Goal: Transaction & Acquisition: Book appointment/travel/reservation

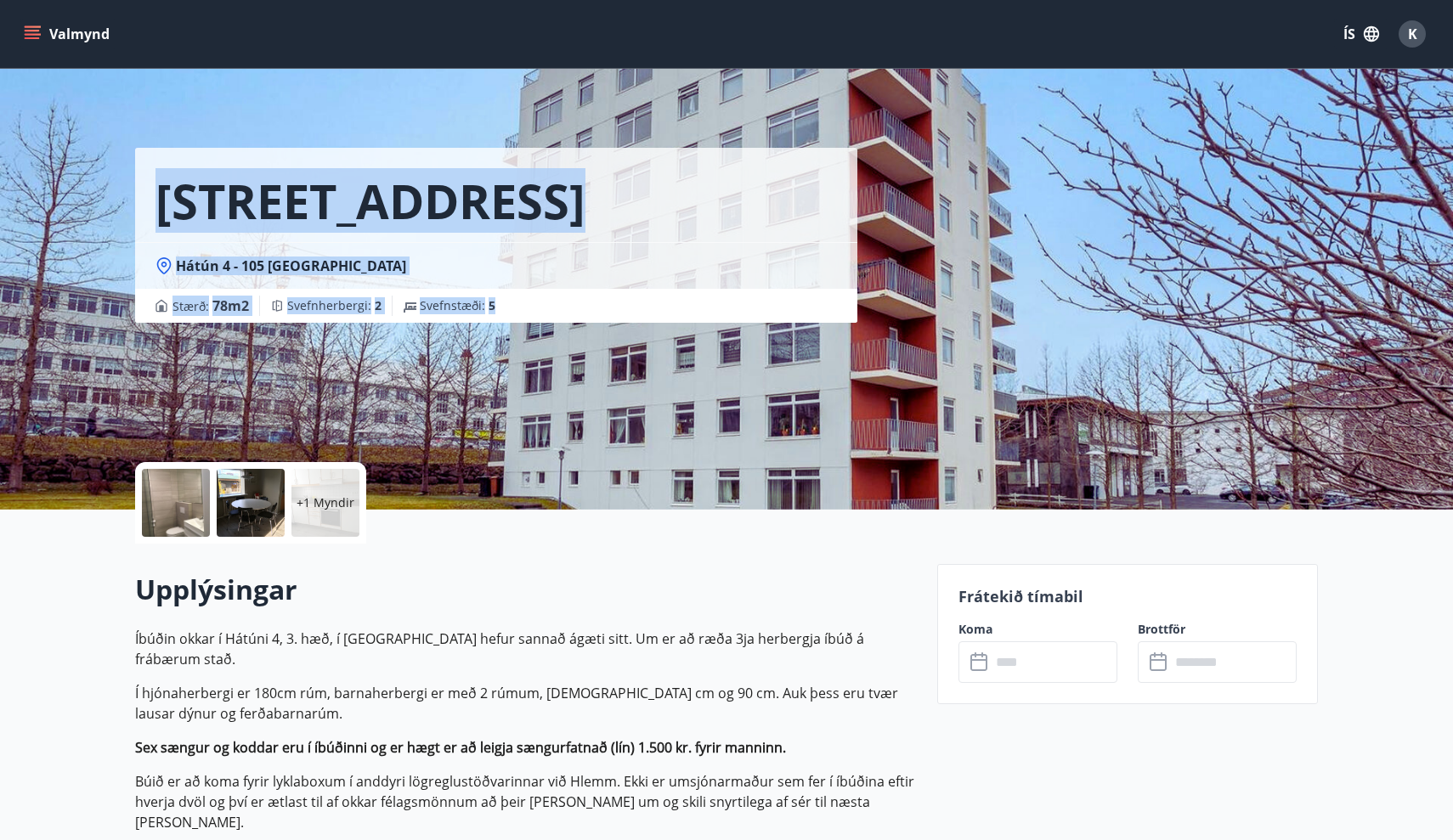
drag, startPoint x: 1008, startPoint y: 331, endPoint x: 1036, endPoint y: 45, distance: 287.4
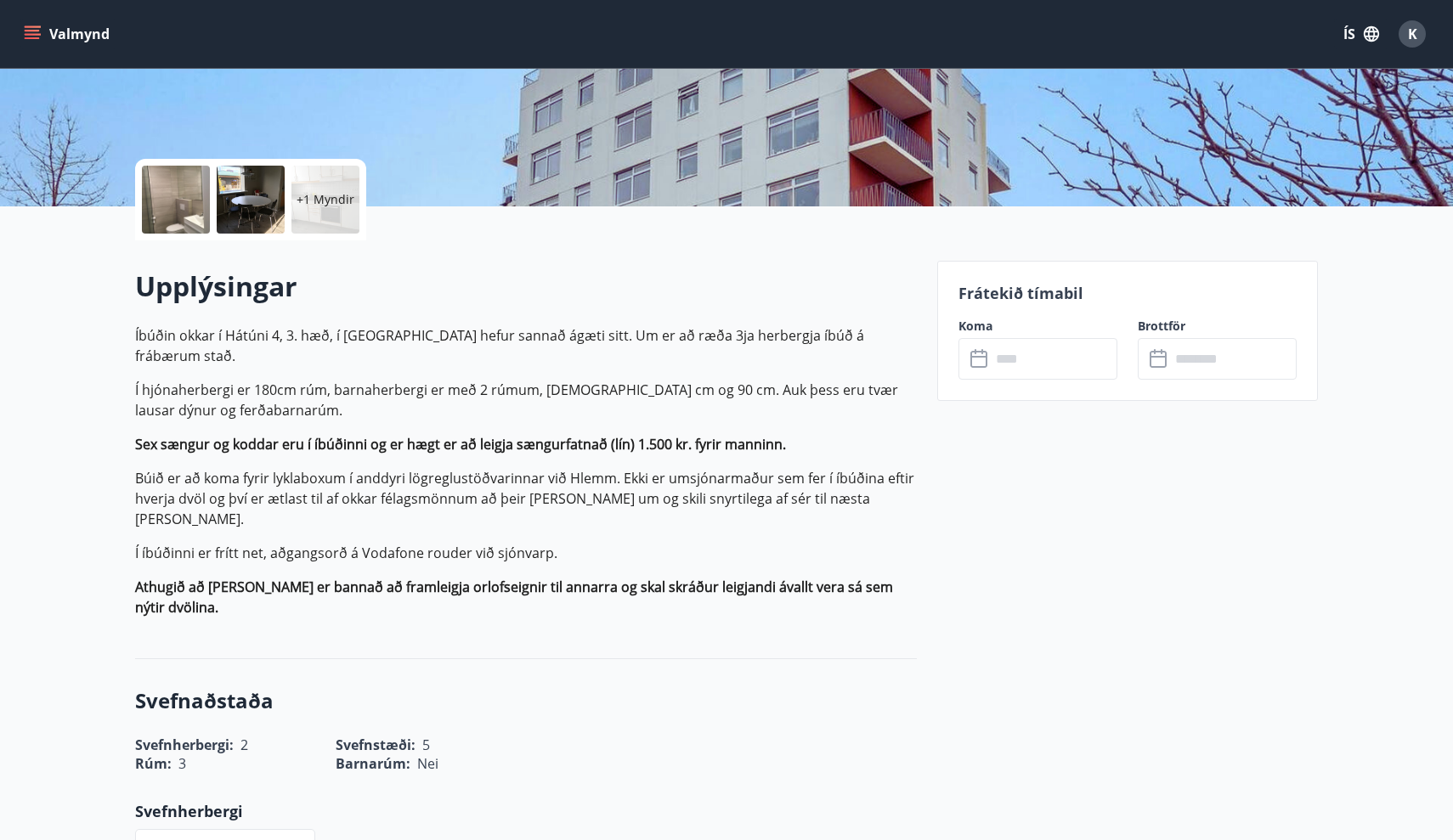
scroll to position [308, 0]
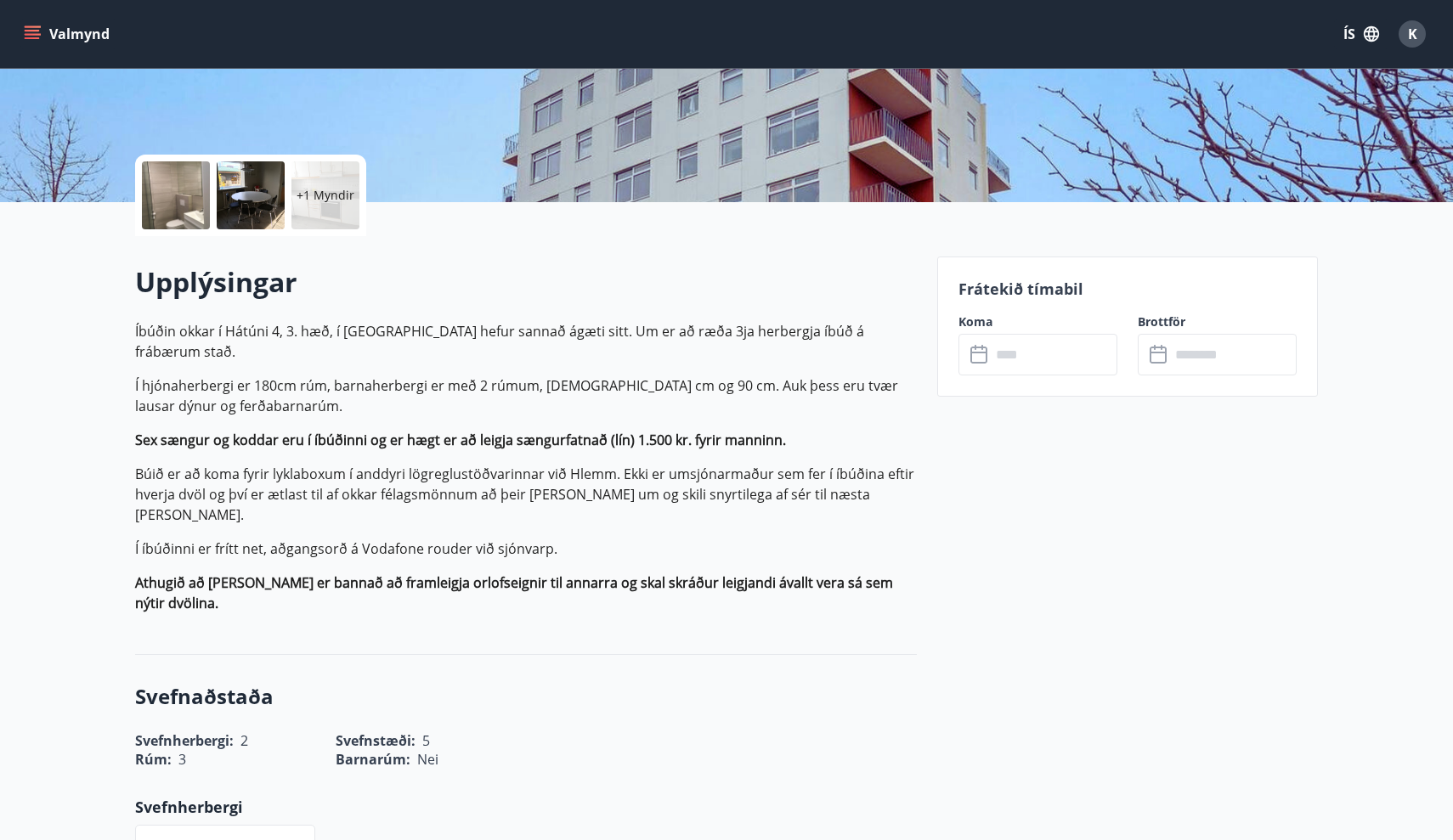
click at [1058, 388] on div "Frátekið tímabil Koma ​ ​ Brottför ​ ​" at bounding box center [1127, 326] width 380 height 140
click at [1058, 384] on div "Frátekið tímabil Koma ​ ​ Brottför ​ ​" at bounding box center [1127, 326] width 380 height 140
click at [1058, 382] on div "Frátekið tímabil Koma ​ ​ Brottför ​ ​" at bounding box center [1127, 326] width 380 height 140
click at [1043, 341] on input "text" at bounding box center [1054, 354] width 127 height 42
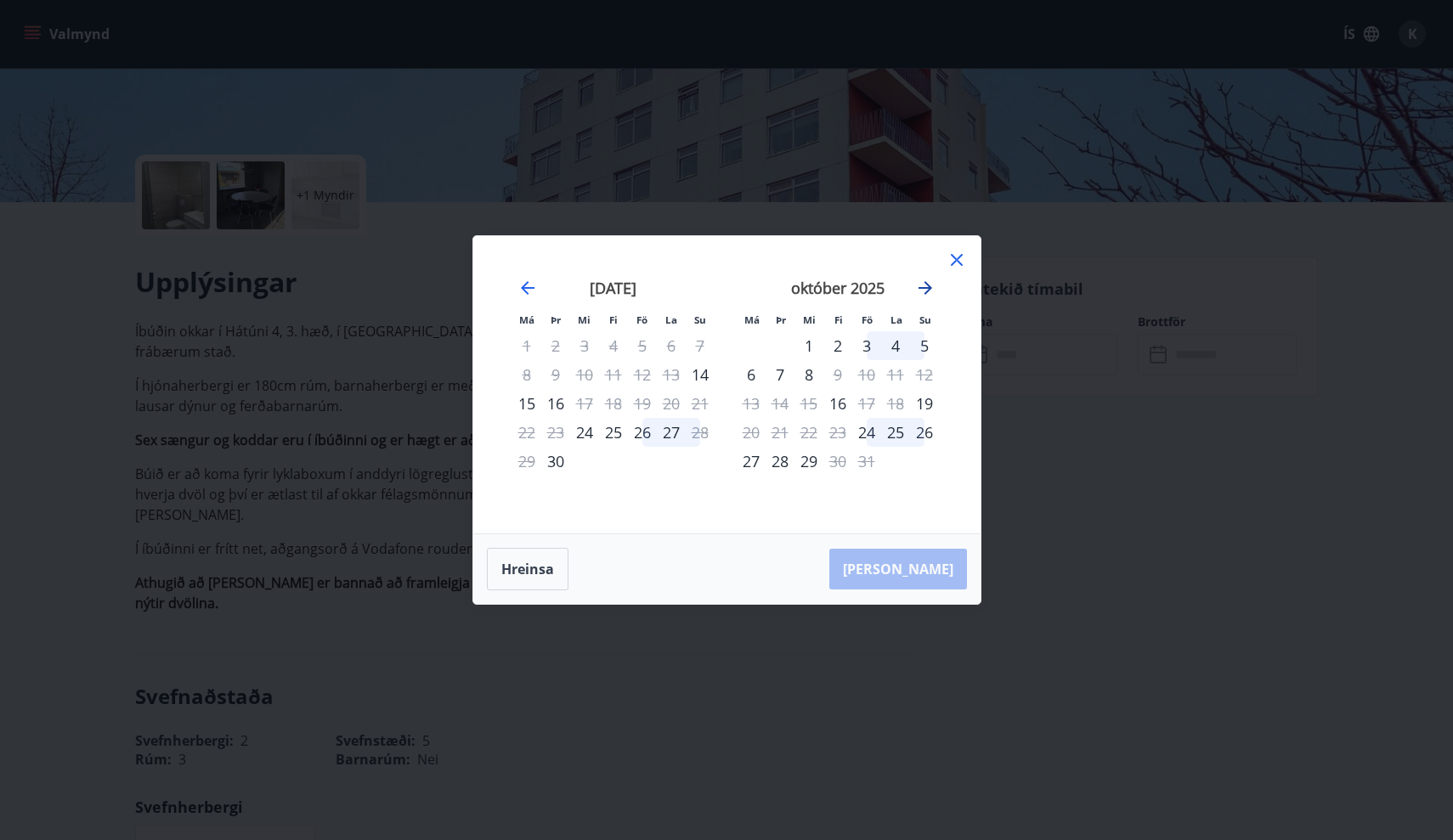
click at [930, 287] on icon "Move forward to switch to the next month." at bounding box center [925, 288] width 13 height 13
click at [757, 433] on div "17" at bounding box center [751, 432] width 29 height 29
click at [871, 437] on div "21" at bounding box center [866, 432] width 29 height 29
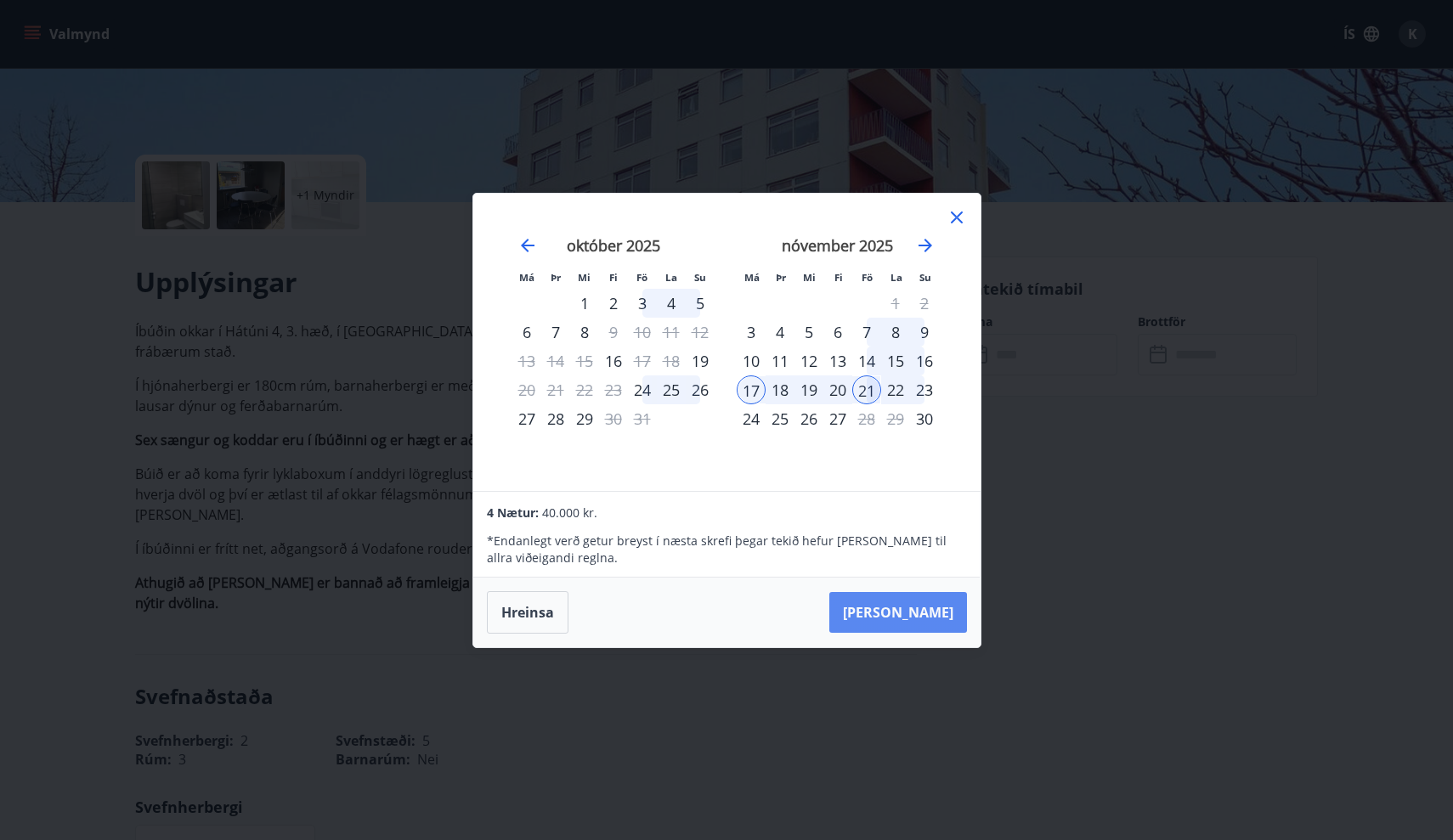
click at [938, 618] on button "[PERSON_NAME]" at bounding box center [898, 611] width 137 height 41
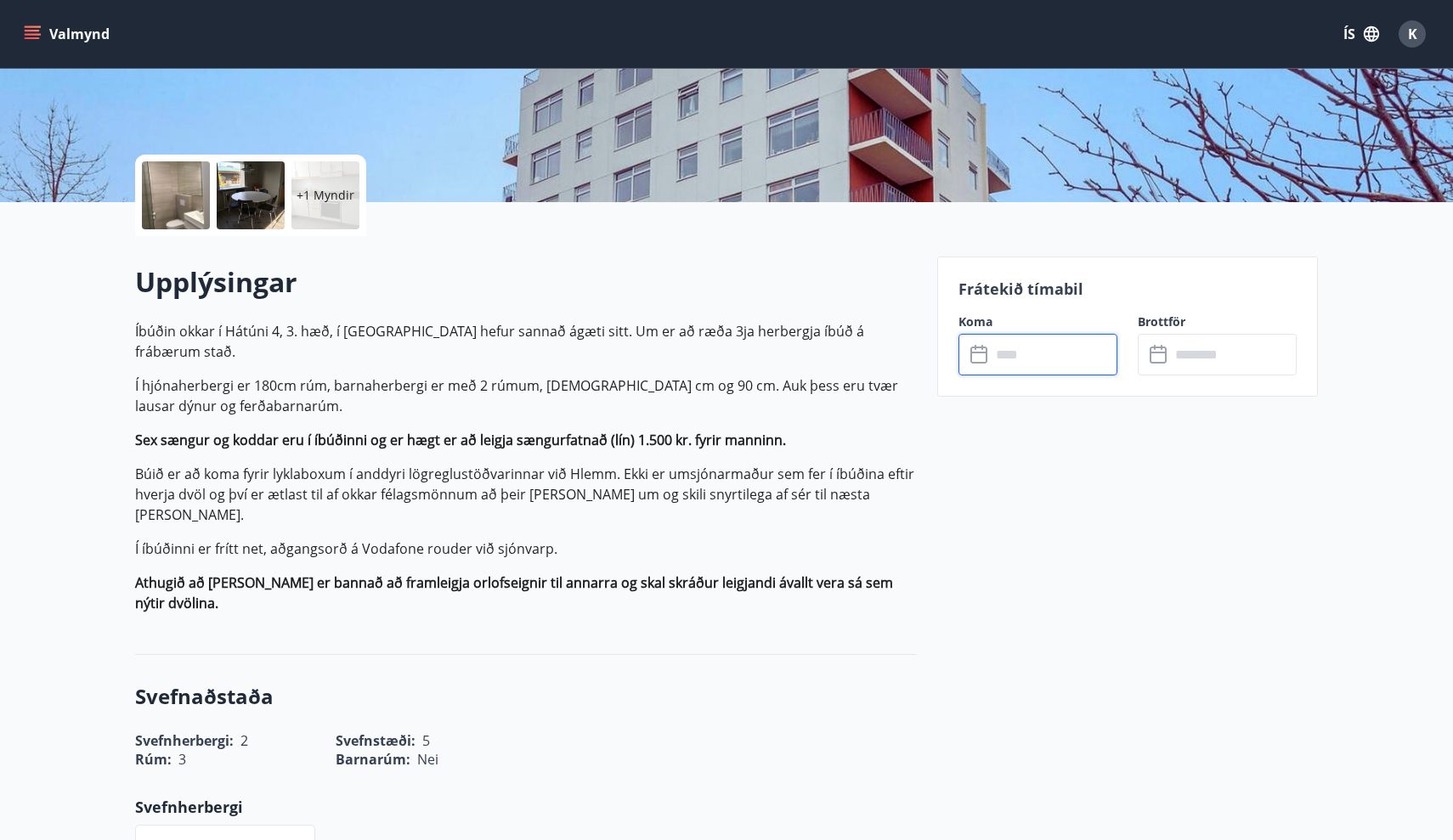
type input "******"
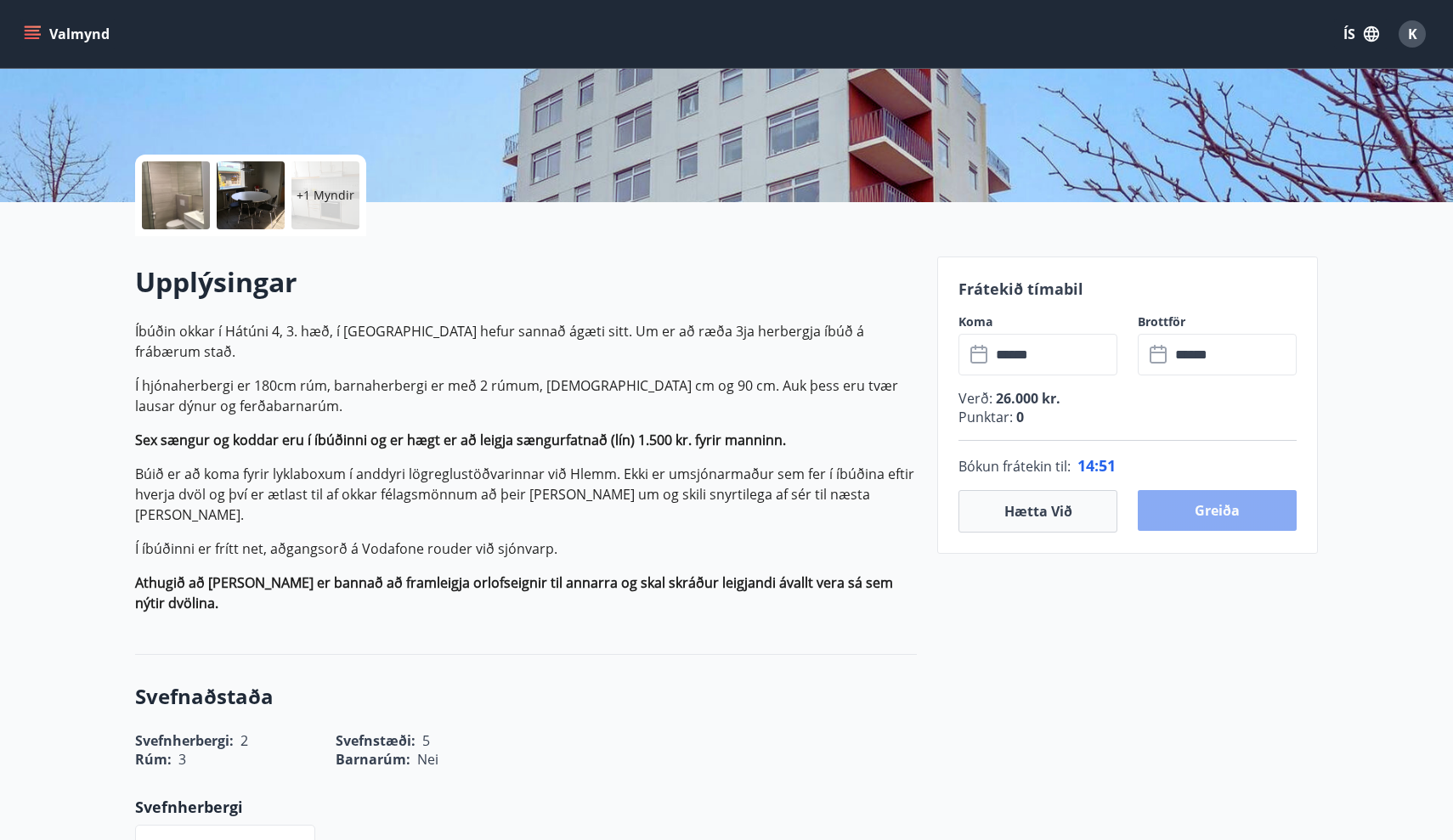
click at [1251, 520] on button "Greiða" at bounding box center [1217, 510] width 159 height 41
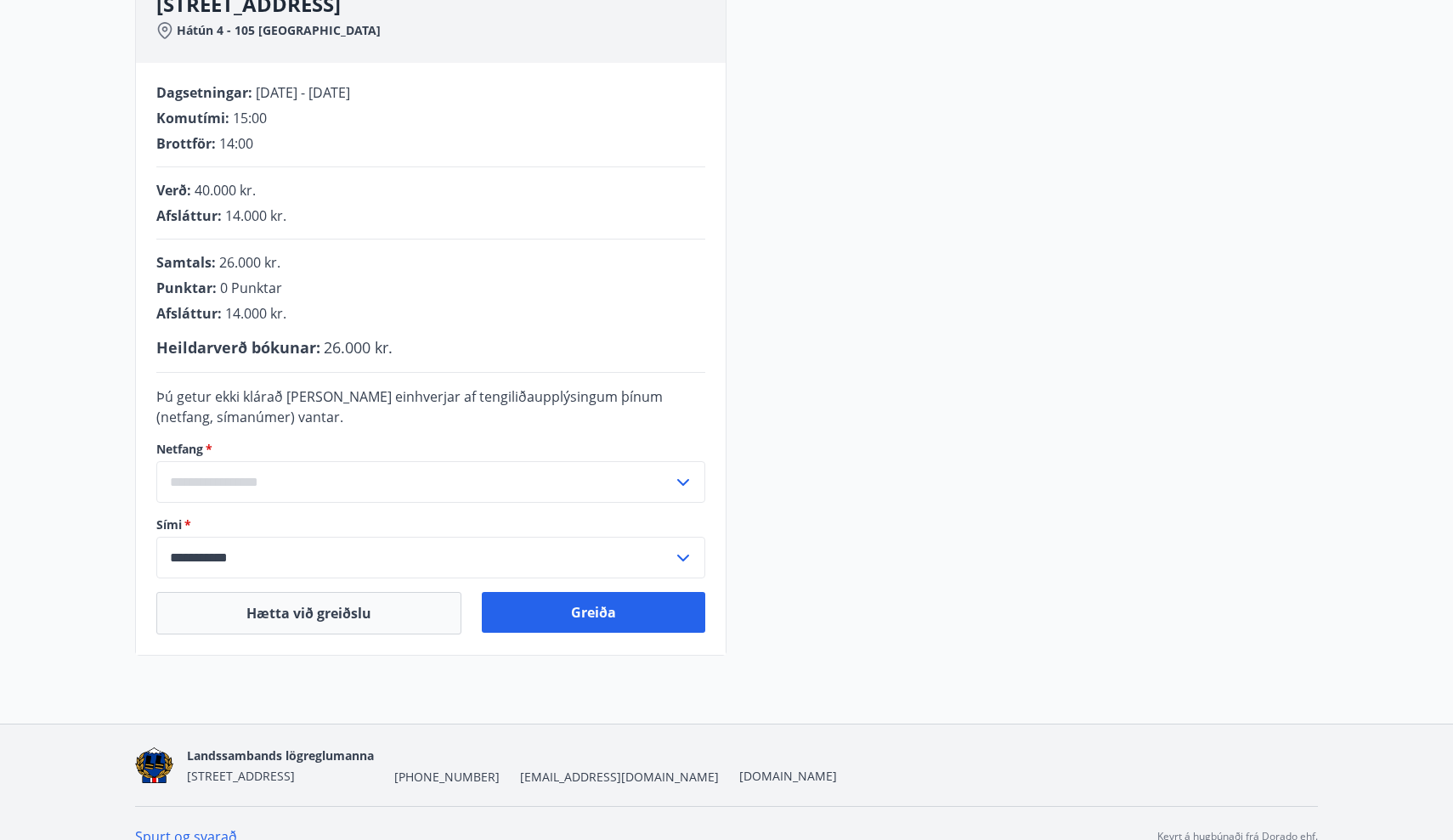
scroll to position [286, 0]
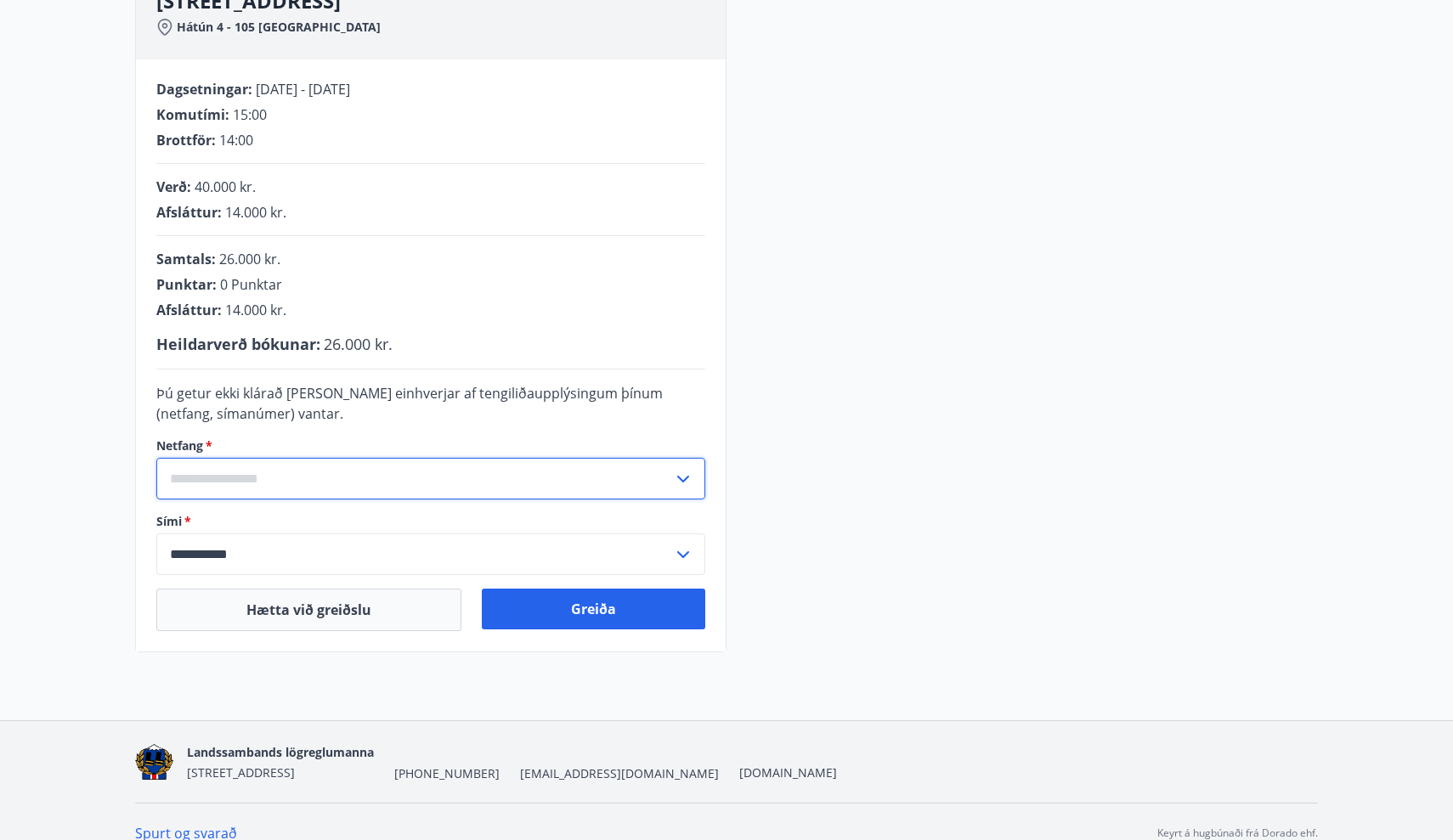
click at [290, 467] on input "text" at bounding box center [414, 479] width 516 height 42
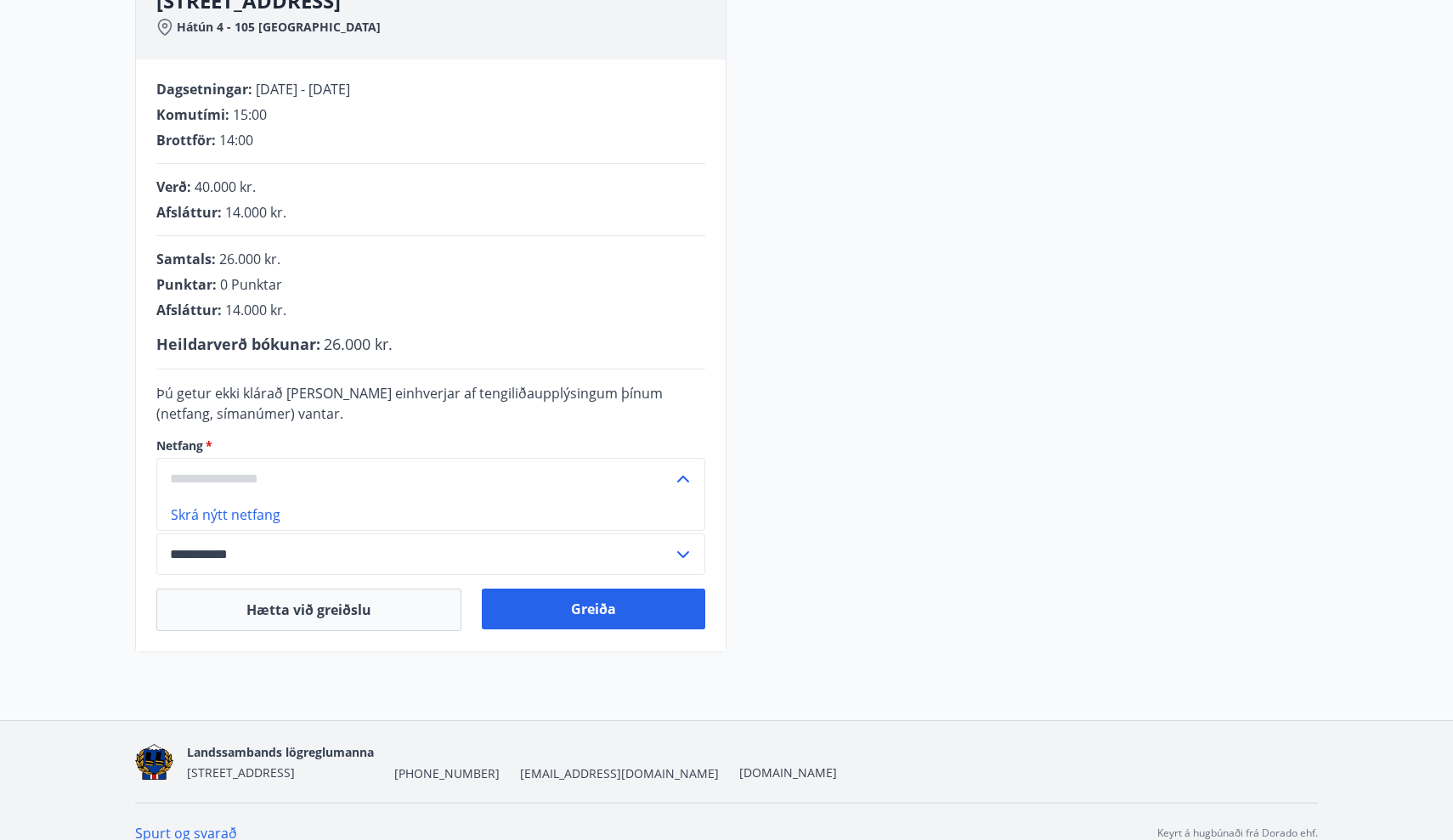
click at [265, 480] on input "text" at bounding box center [414, 479] width 516 height 42
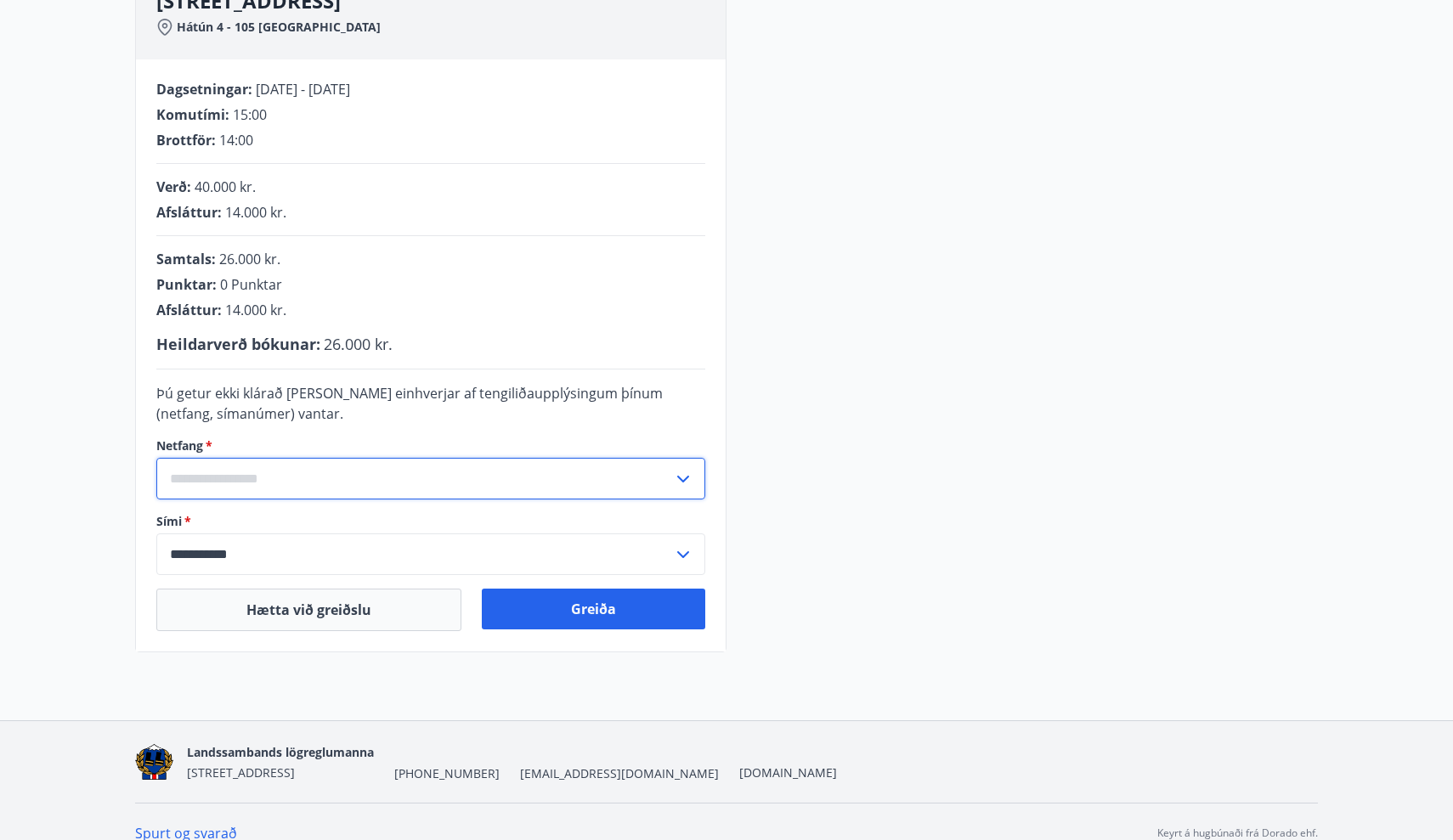
click at [651, 474] on input "text" at bounding box center [414, 479] width 516 height 42
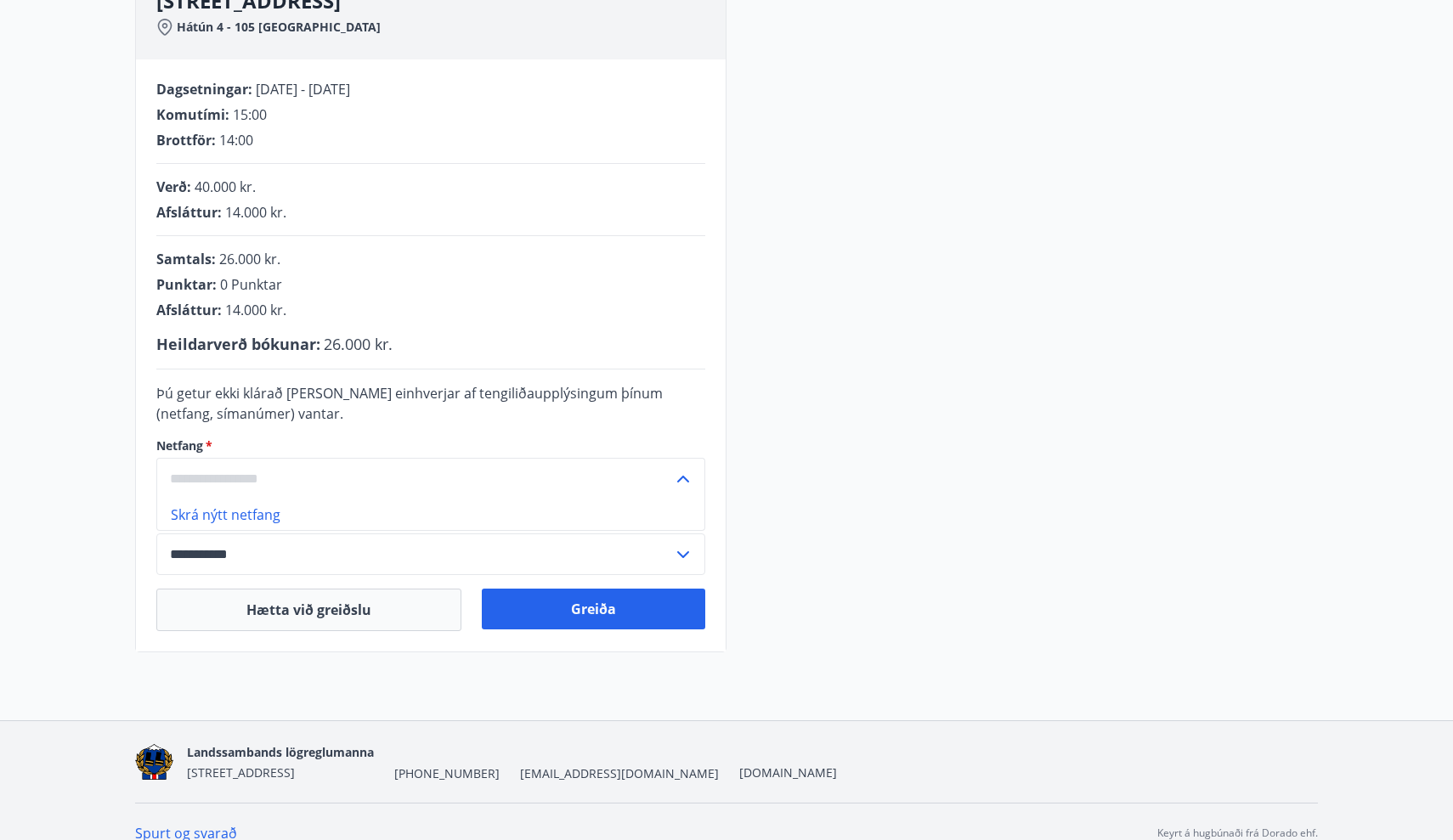
click at [564, 483] on input "text" at bounding box center [414, 479] width 516 height 42
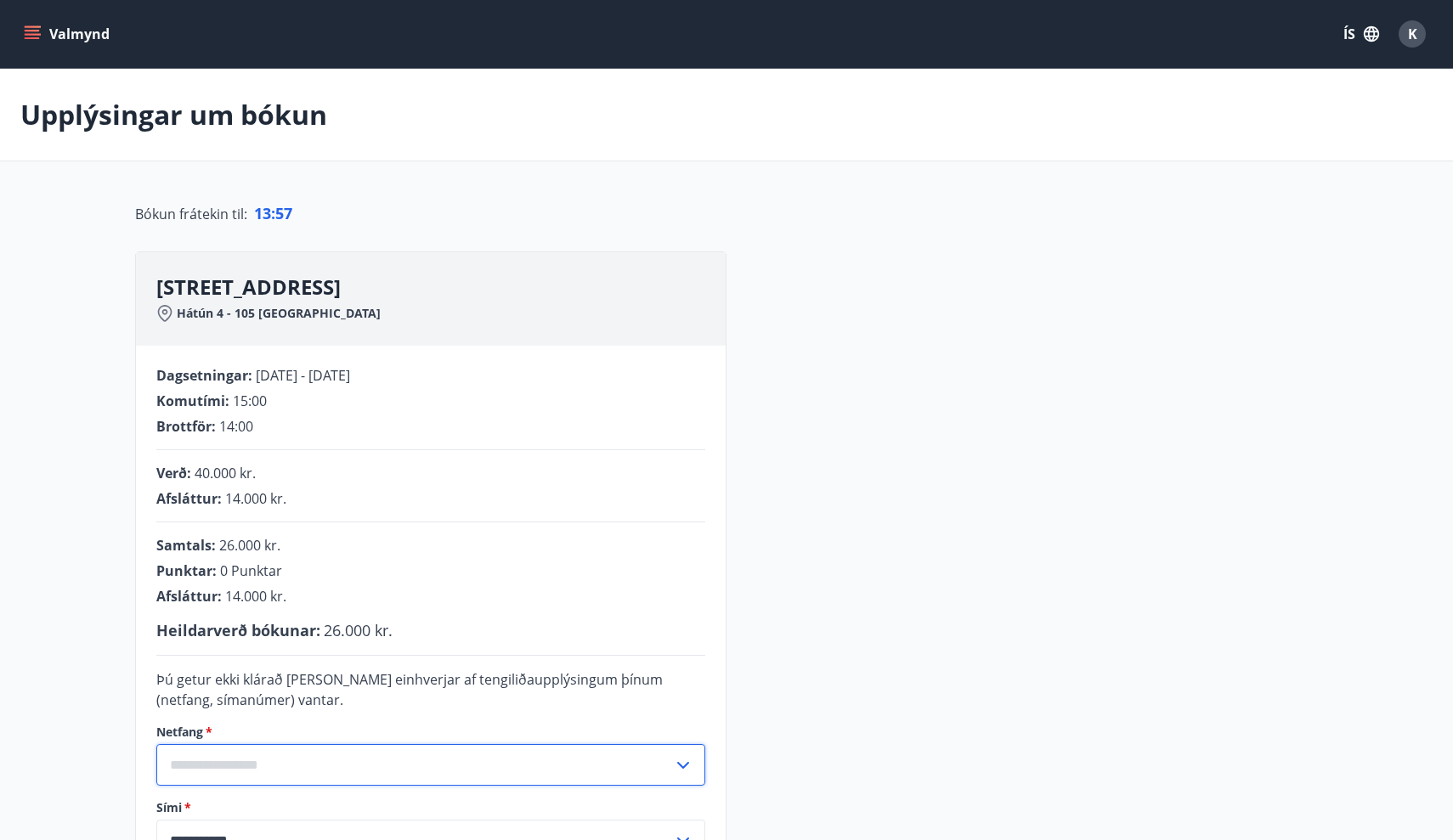
scroll to position [0, 0]
click at [251, 764] on input "text" at bounding box center [414, 765] width 516 height 42
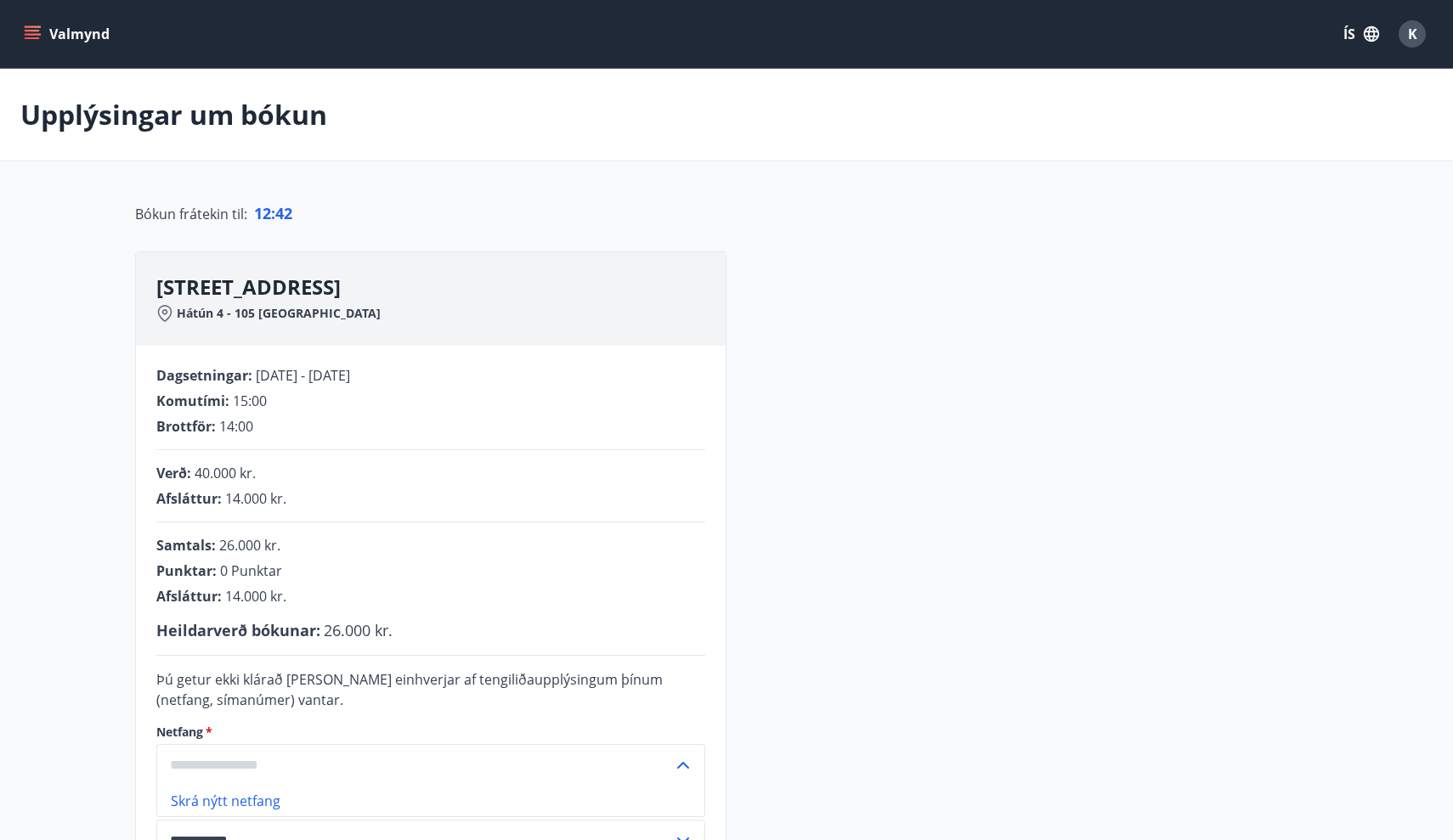
click at [670, 777] on input "text" at bounding box center [414, 765] width 516 height 42
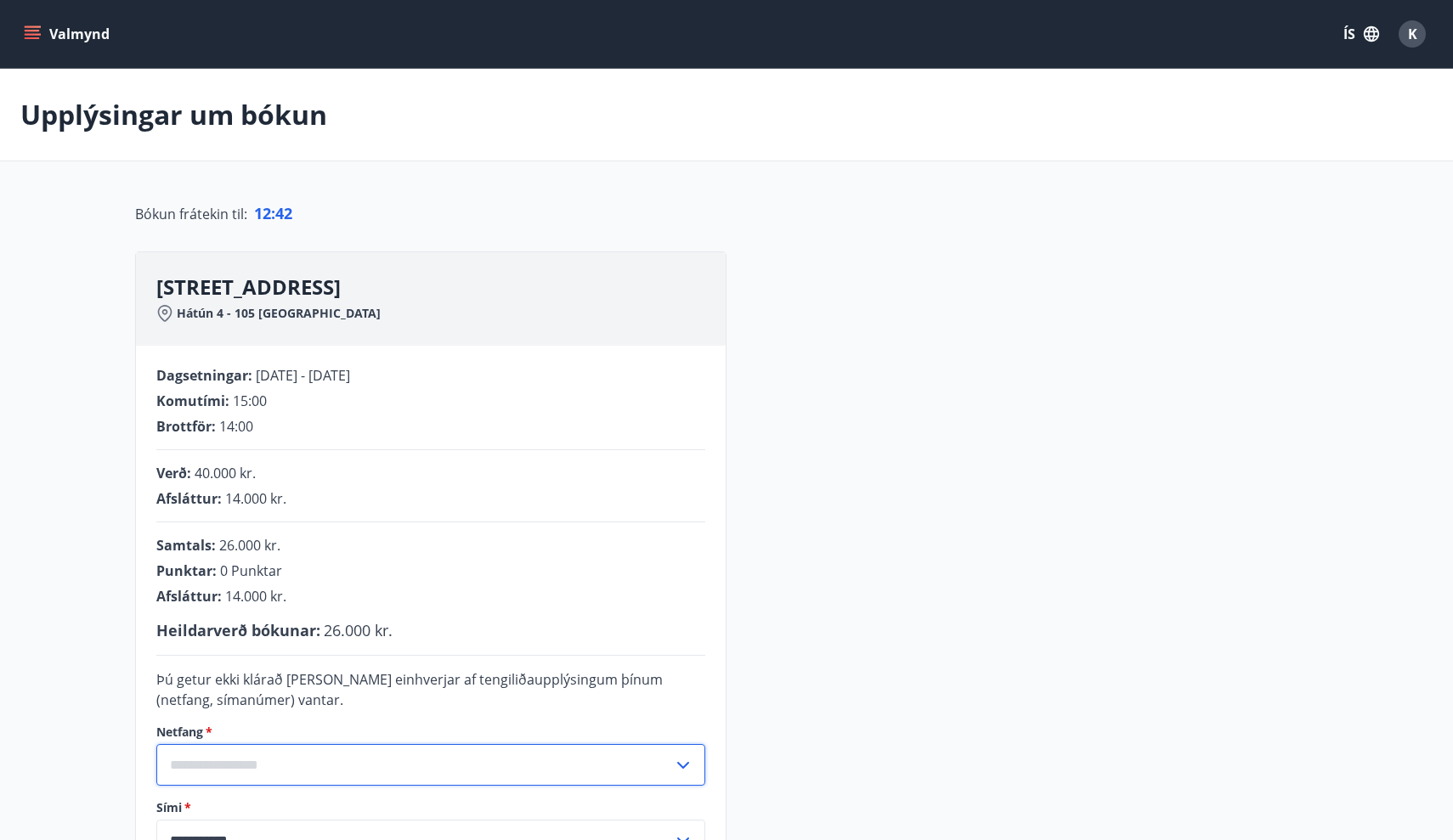
click at [645, 763] on input "text" at bounding box center [414, 765] width 516 height 42
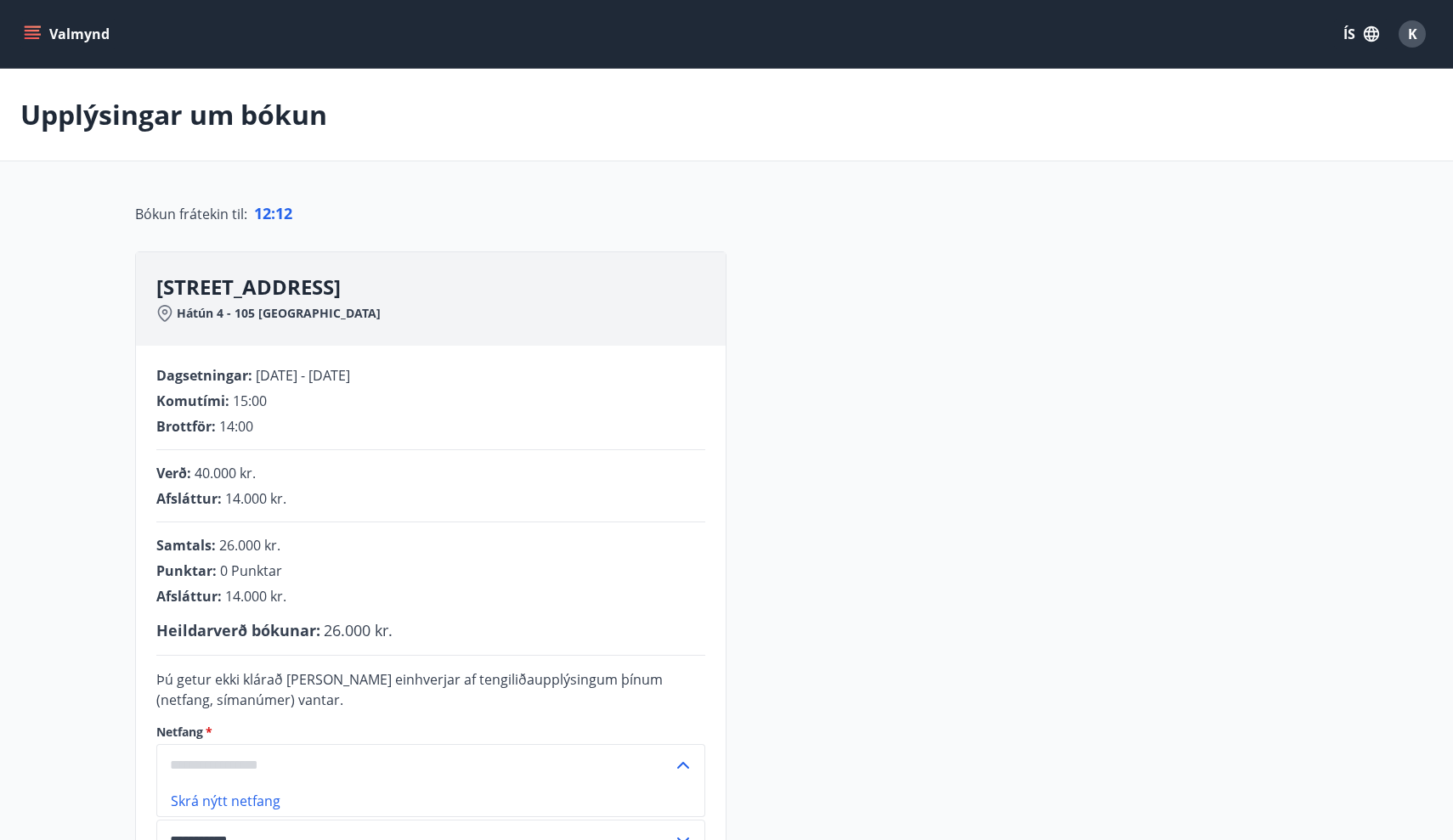
paste input "text"
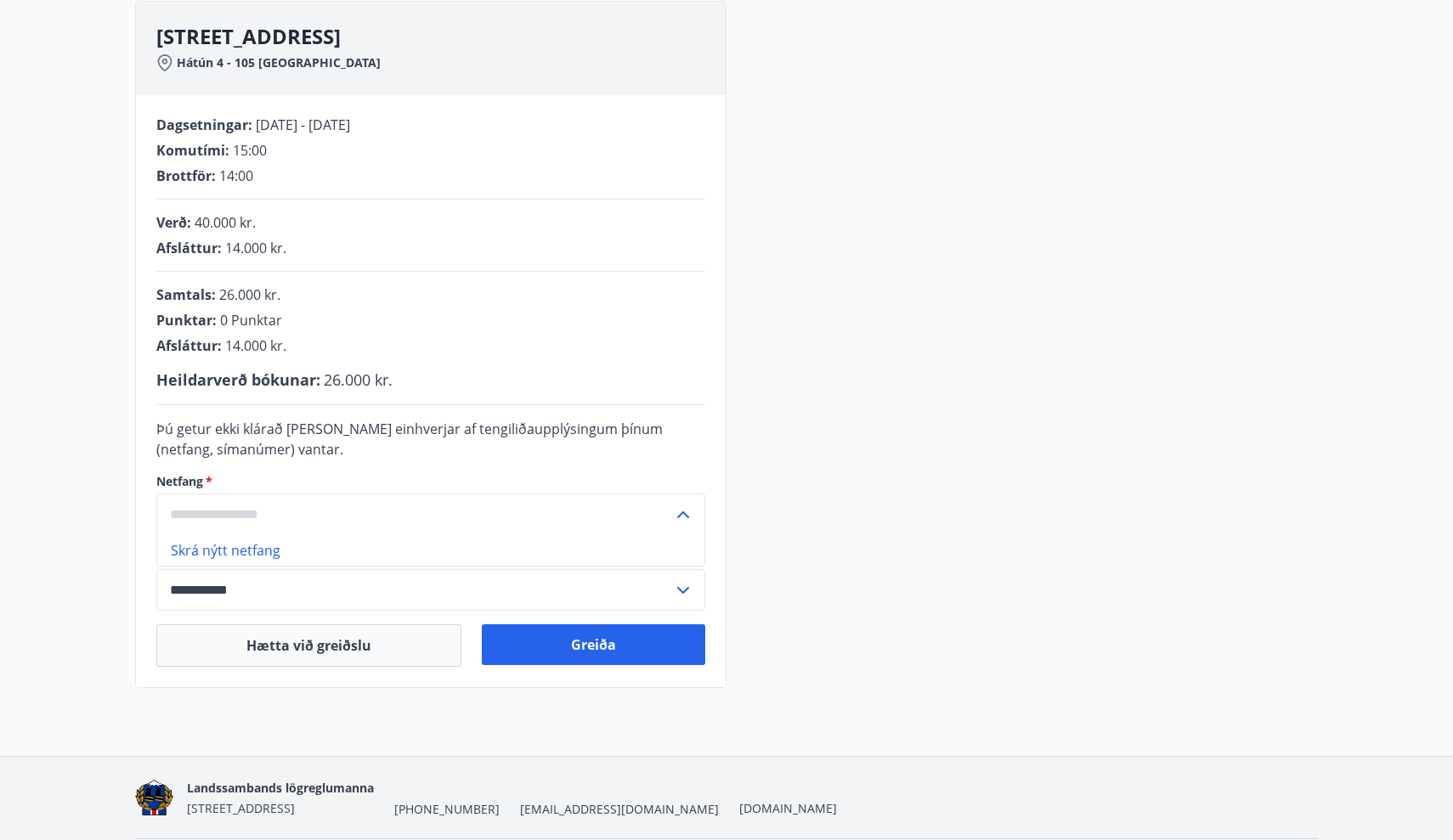
scroll to position [252, 0]
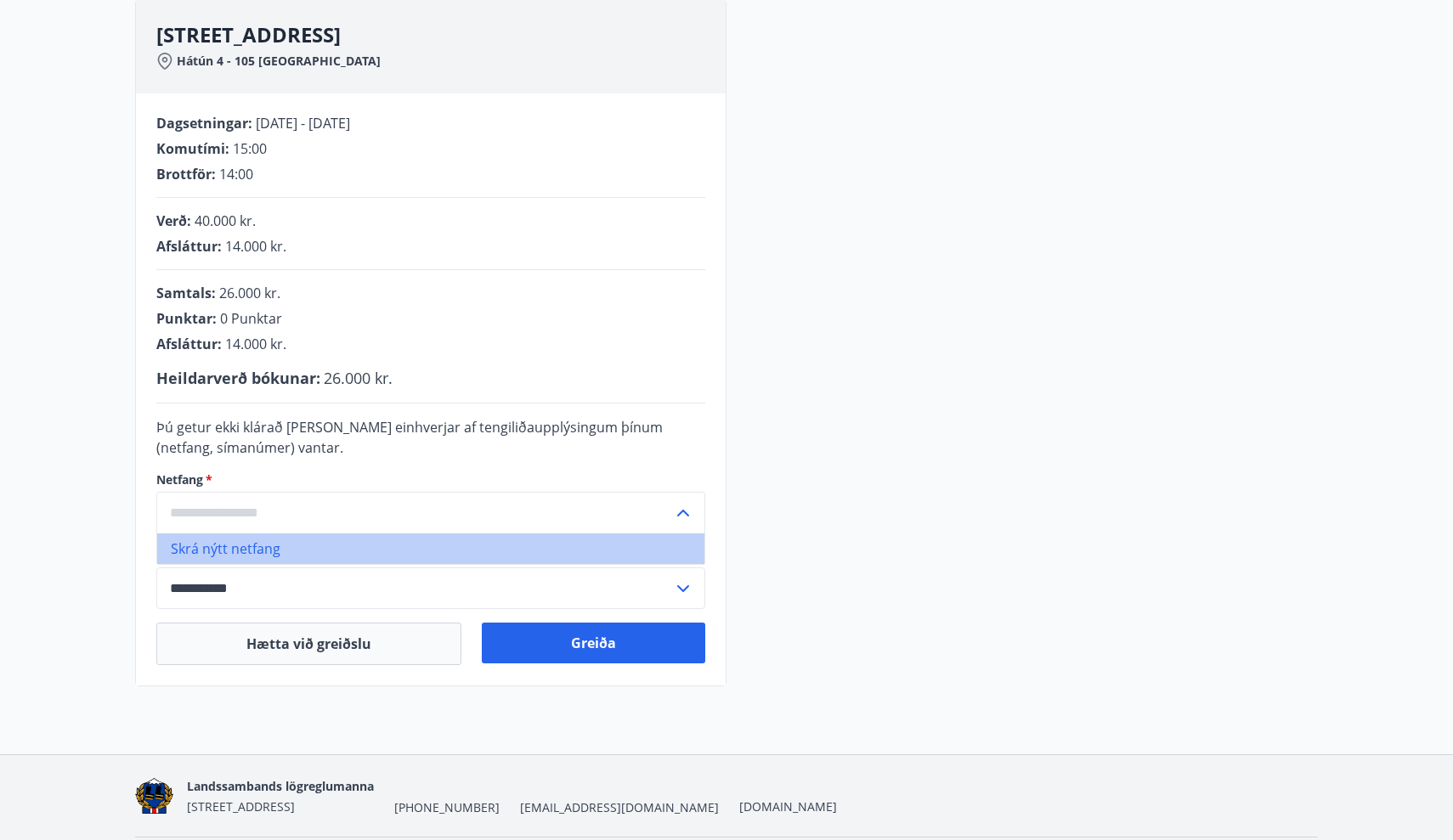
click at [265, 539] on li "Skrá nýtt netfang" at bounding box center [431, 549] width 547 height 30
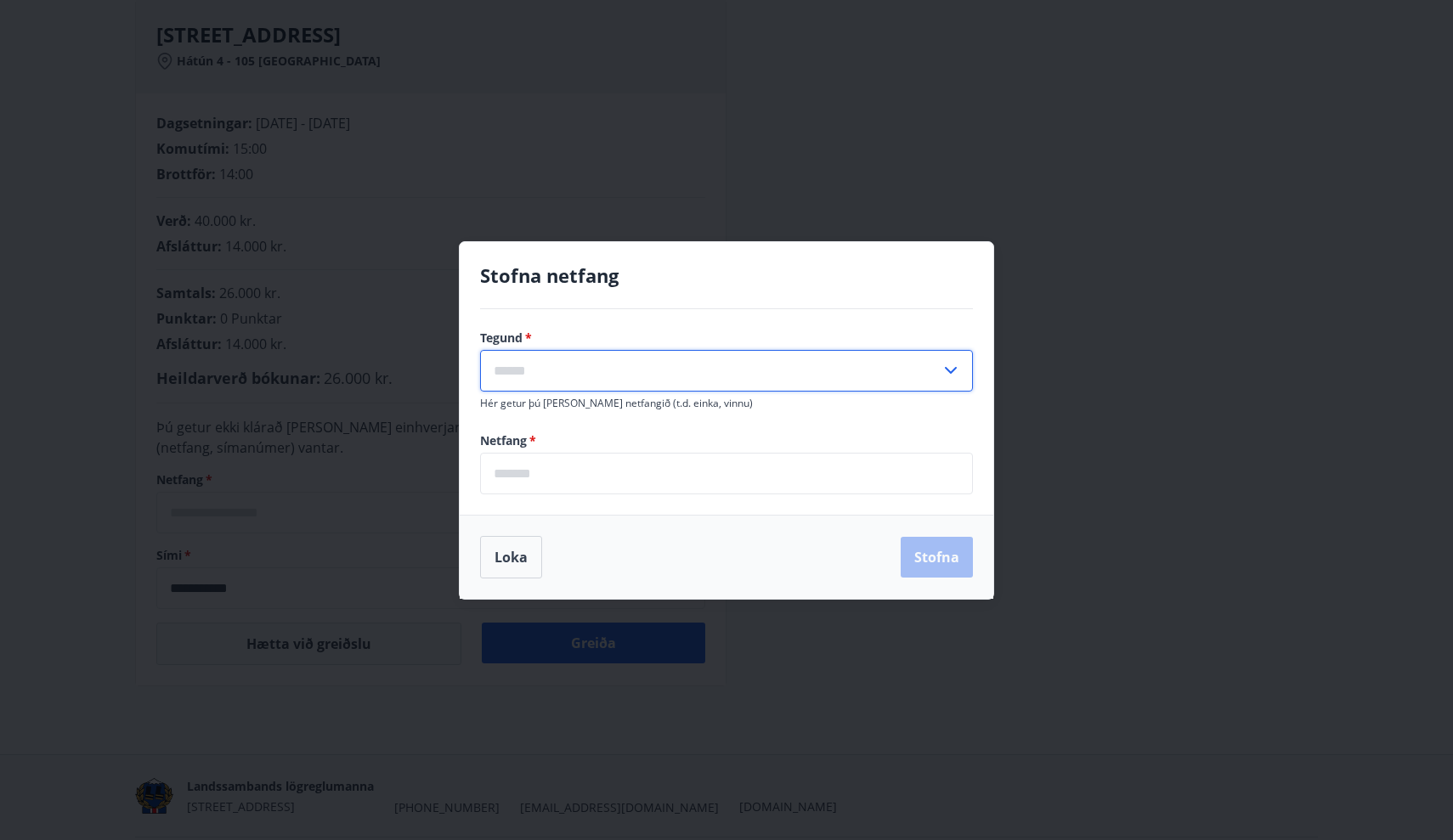
click at [567, 363] on input "text" at bounding box center [710, 370] width 460 height 42
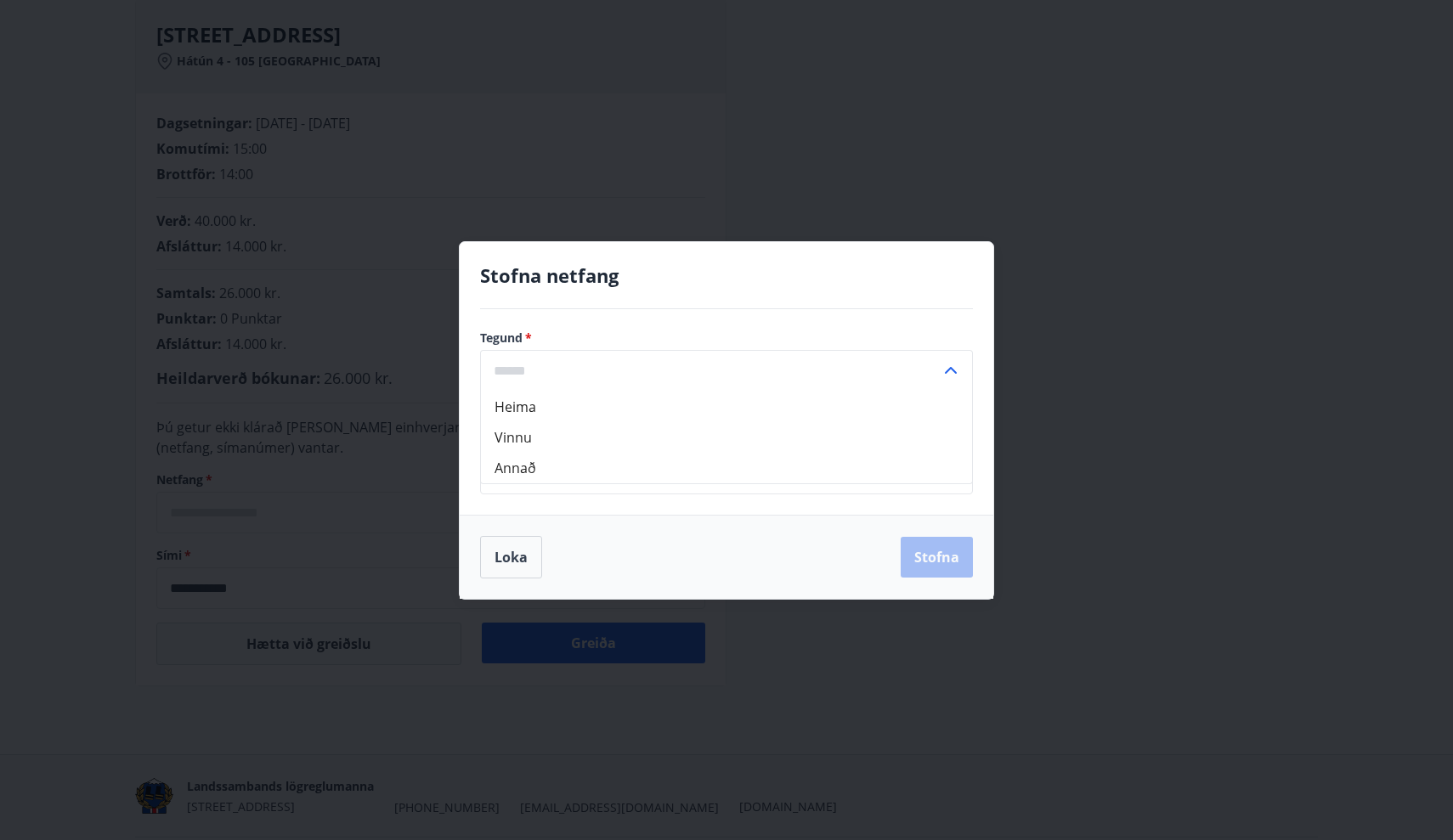
click at [545, 403] on li "Heima" at bounding box center [726, 407] width 491 height 30
type input "*****"
click at [537, 498] on div "Tegund   * ***** ​ Hér getur þú [PERSON_NAME] netfangið (t.d. einka, vinnu) Net…" at bounding box center [726, 412] width 534 height 206
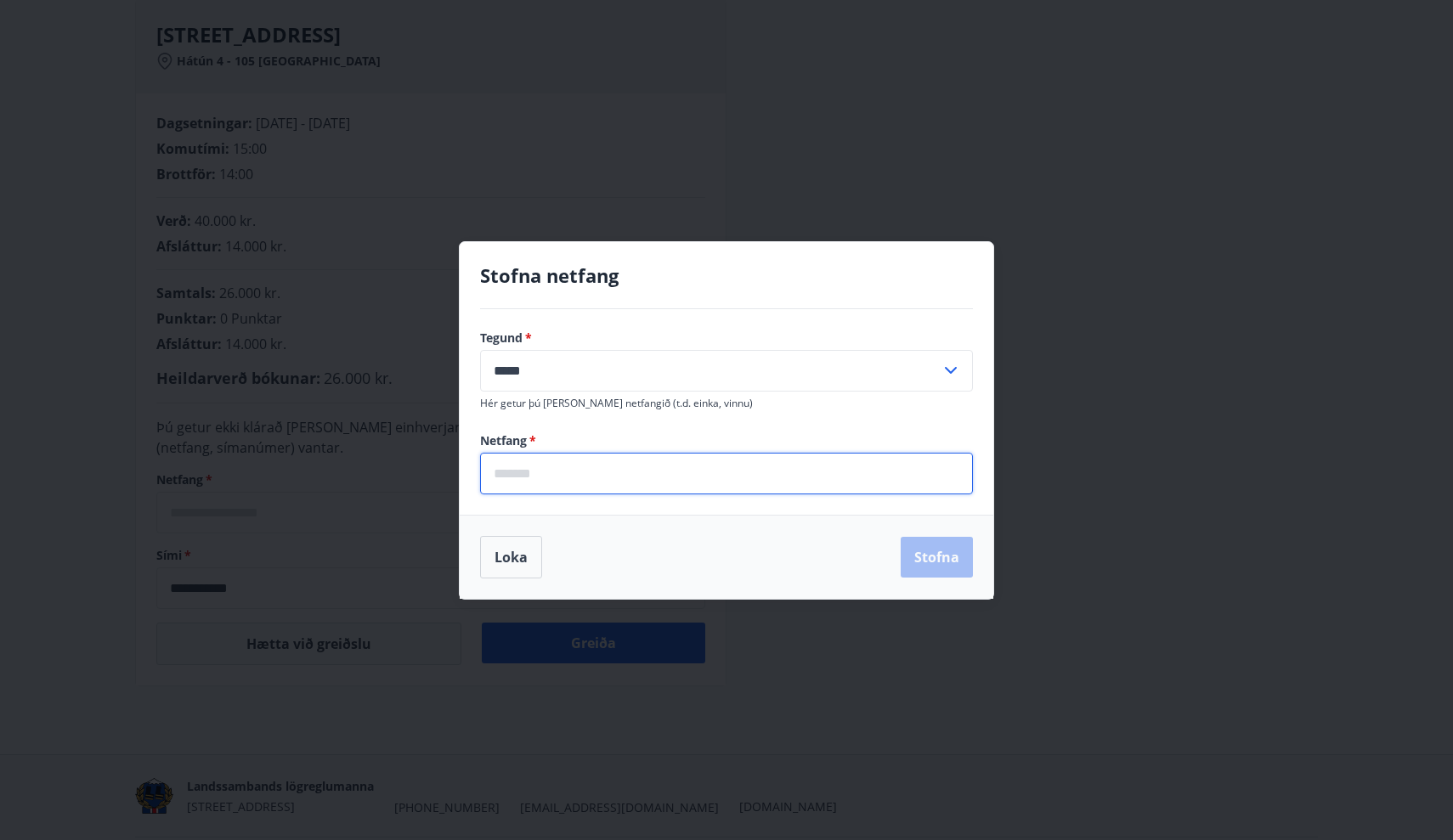
click at [537, 490] on input "email" at bounding box center [726, 473] width 493 height 42
type input "*"
paste input "**********"
type input "**********"
click at [924, 552] on button "Stofna" at bounding box center [937, 557] width 72 height 41
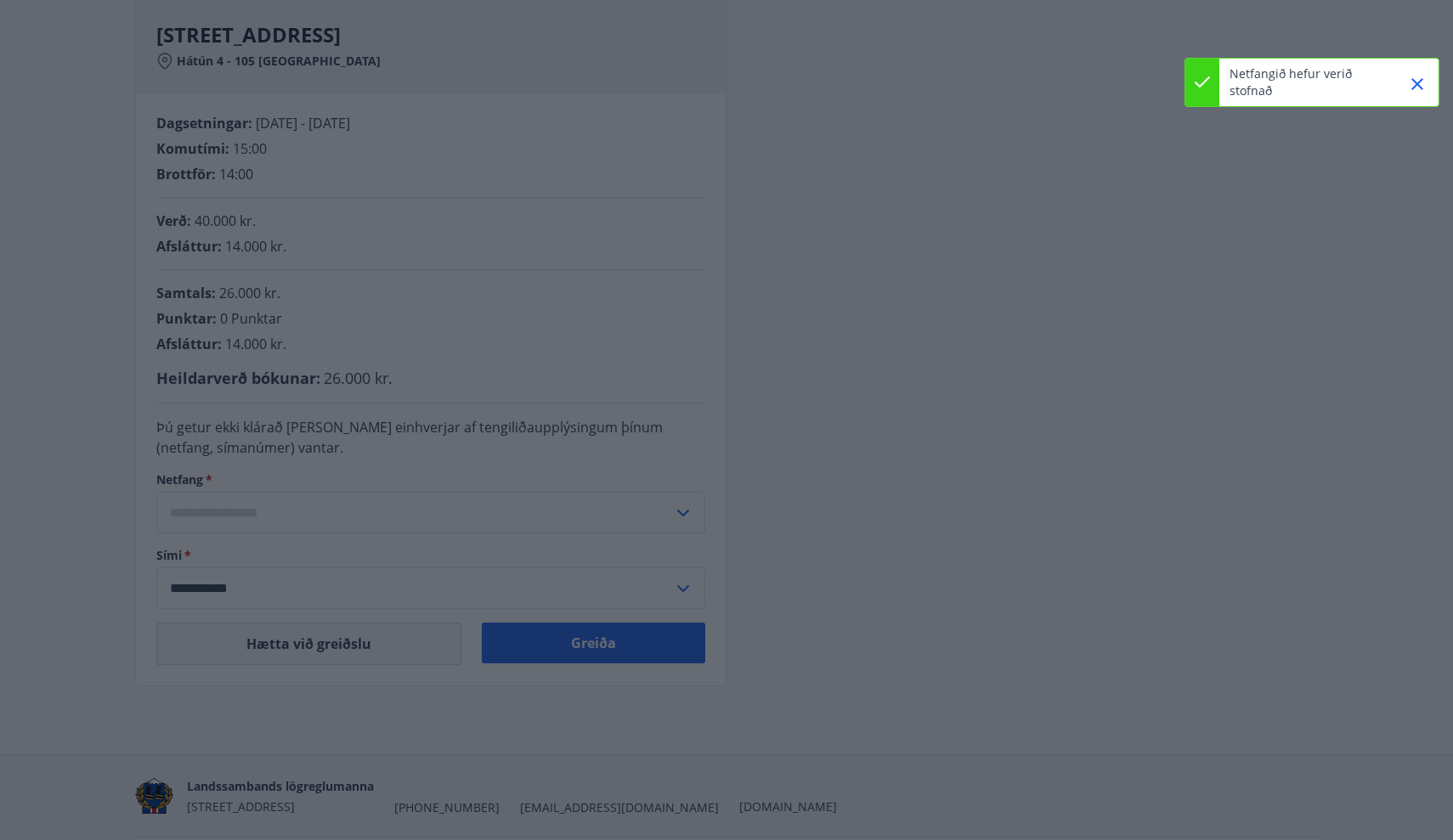
type input "**********"
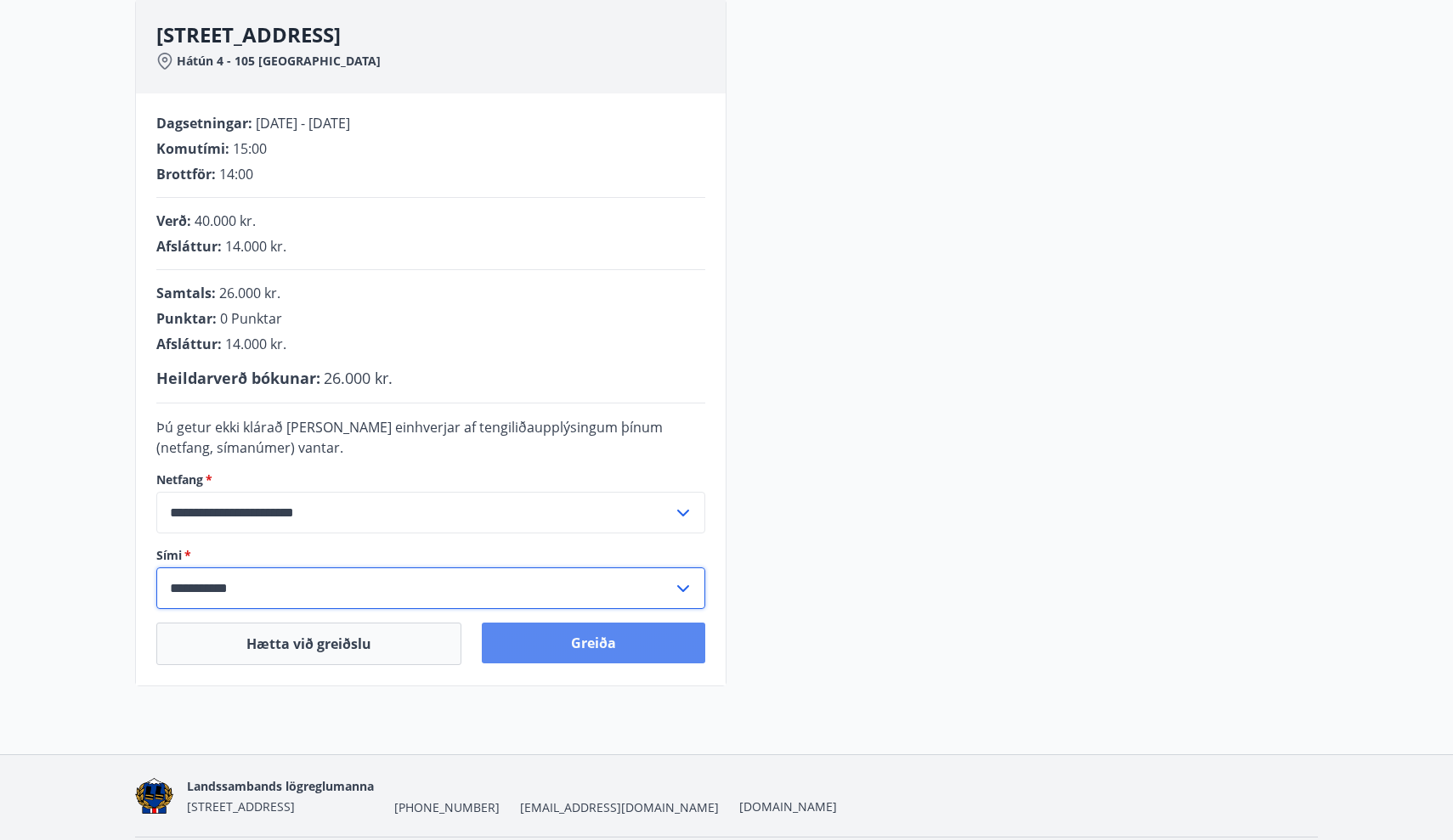
click at [577, 656] on button "Greiða" at bounding box center [594, 643] width 224 height 41
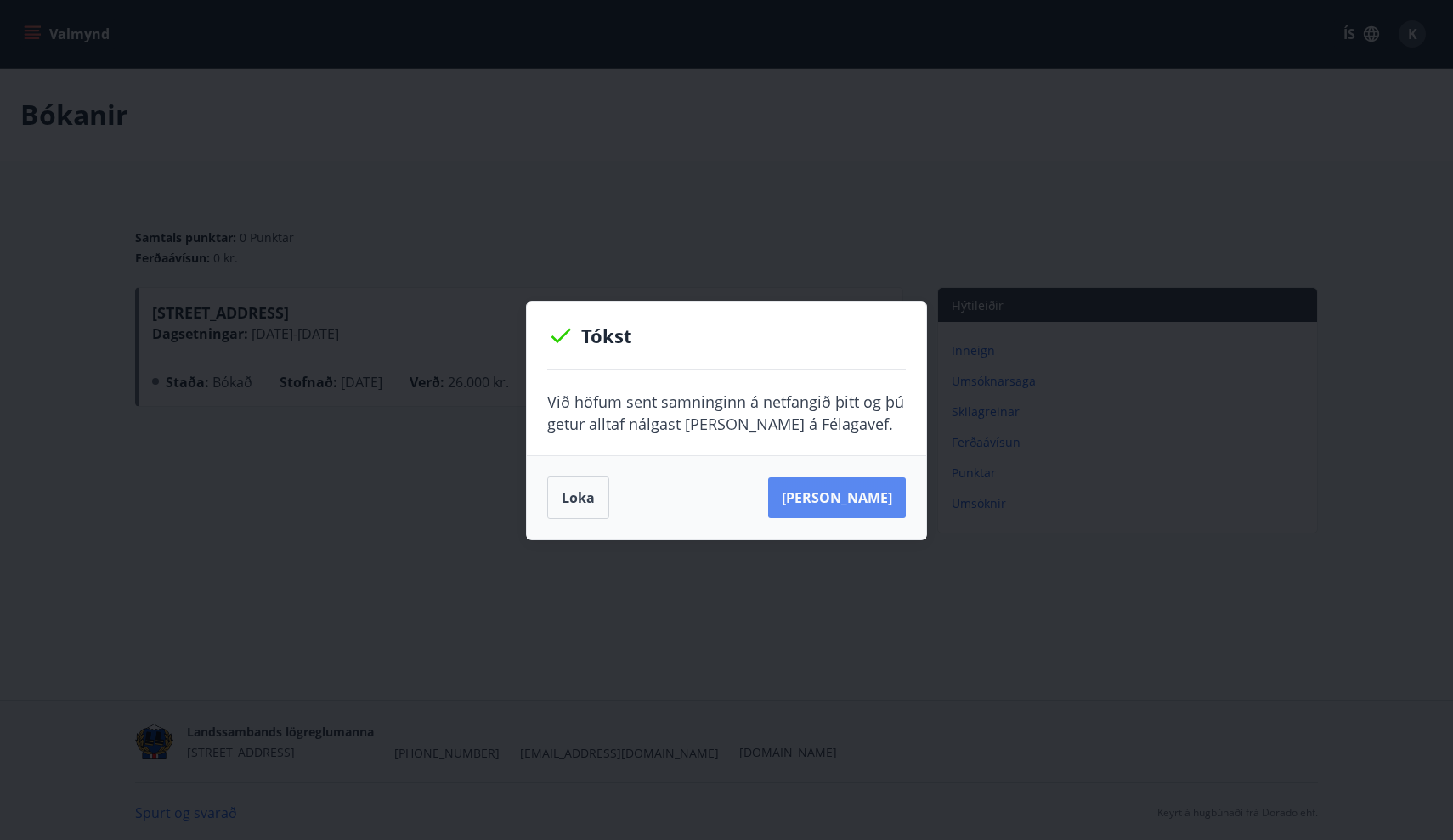
click at [879, 506] on button "Sjá samning" at bounding box center [837, 497] width 137 height 41
click at [849, 516] on button "Sjá samning" at bounding box center [837, 497] width 137 height 41
click at [867, 491] on button "Sjá samning" at bounding box center [837, 497] width 137 height 41
click at [850, 499] on button "Sjá samning" at bounding box center [837, 497] width 137 height 41
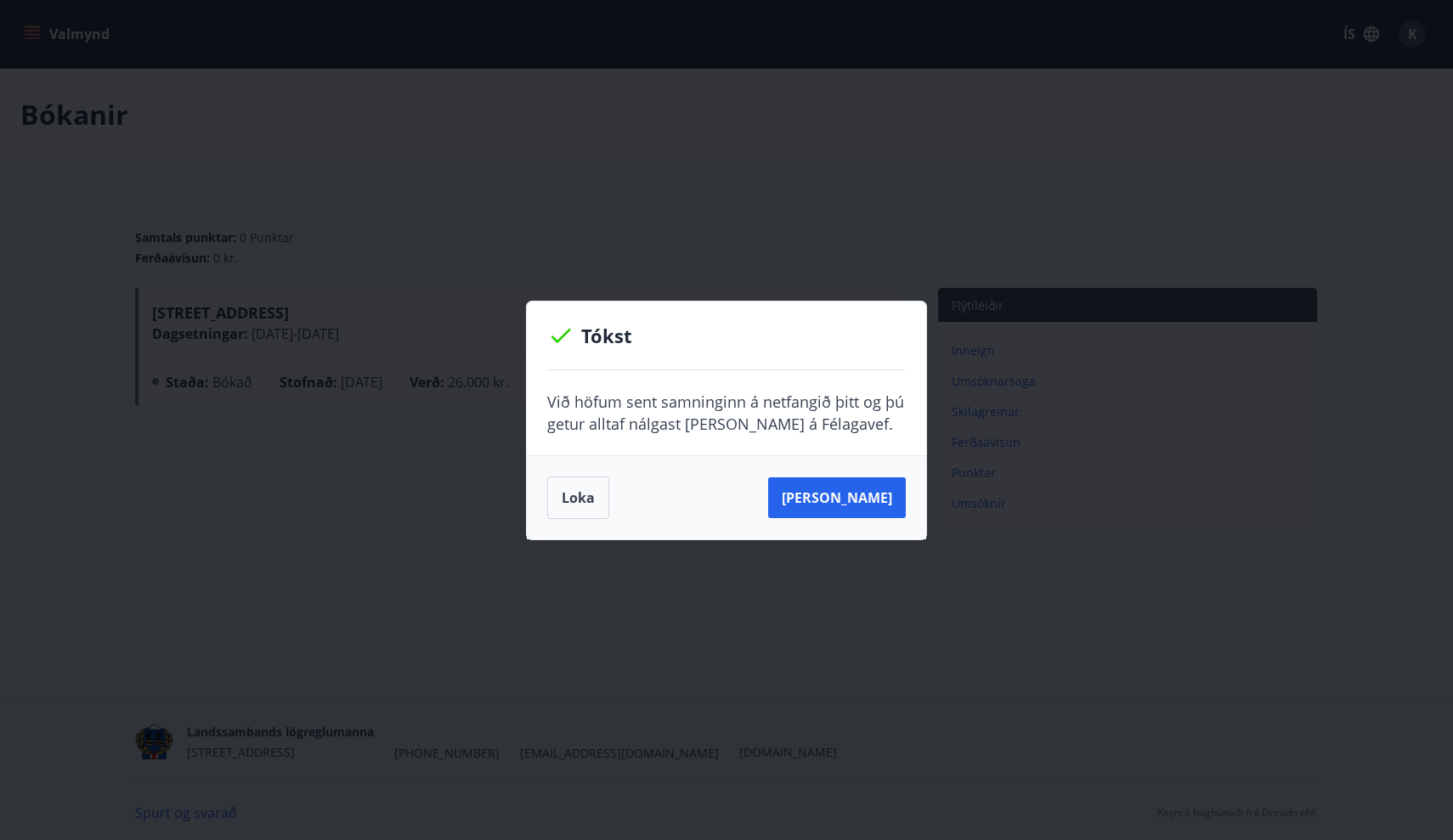
click at [738, 270] on div "Tókst Við höfum sent samninginn á netfangið þitt og þú getur alltaf nálgast han…" at bounding box center [726, 420] width 1453 height 840
